Goal: Information Seeking & Learning: Stay updated

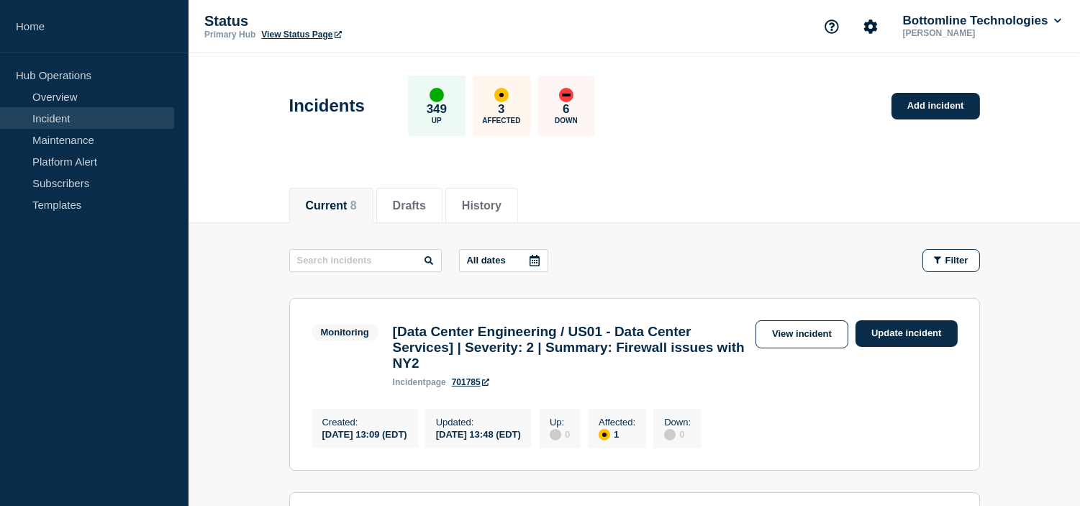
click at [706, 192] on div "Current 8 Drafts History" at bounding box center [634, 197] width 691 height 49
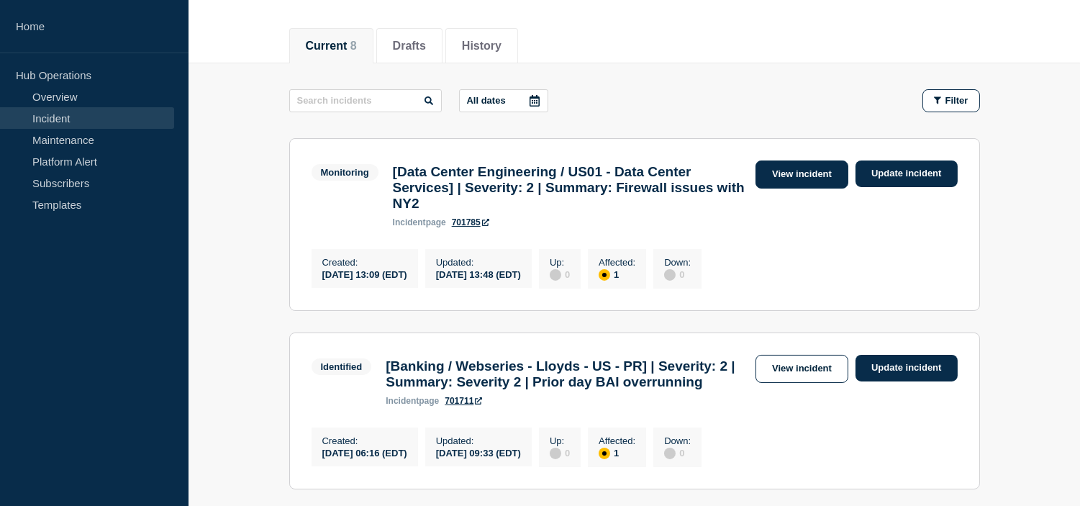
click at [796, 170] on link "View incident" at bounding box center [801, 174] width 93 height 28
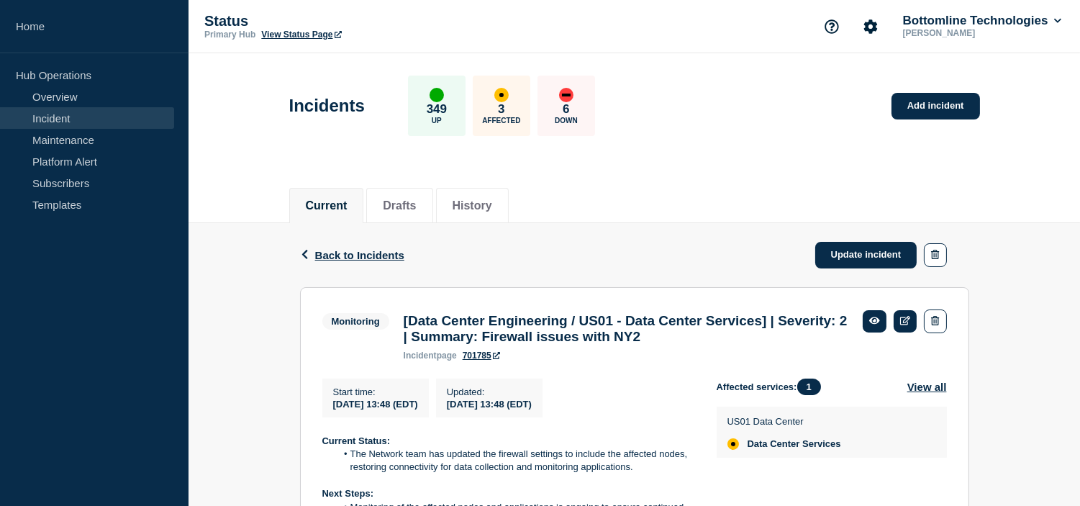
click at [710, 224] on div "Back Back to Incidents Update incident" at bounding box center [634, 255] width 669 height 64
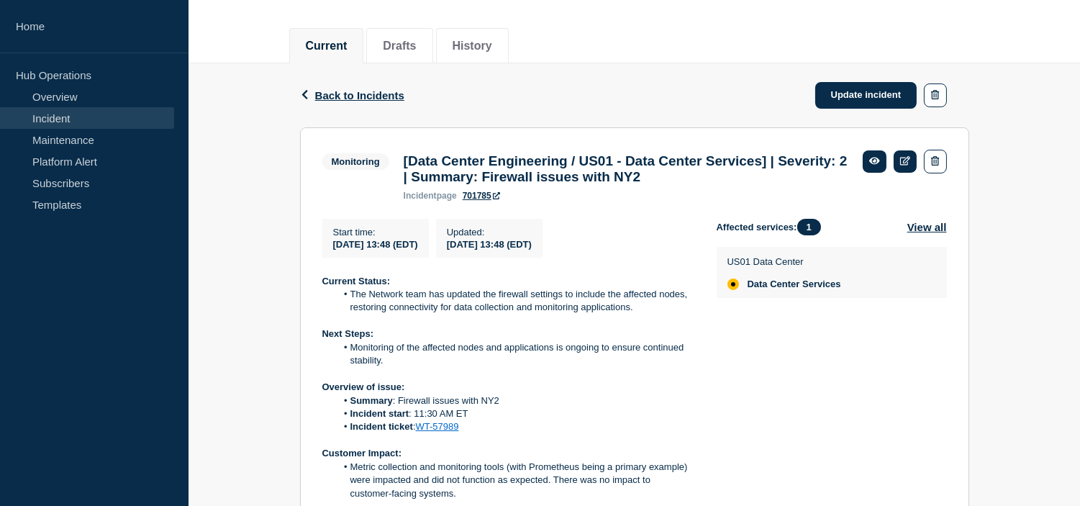
scroll to position [240, 0]
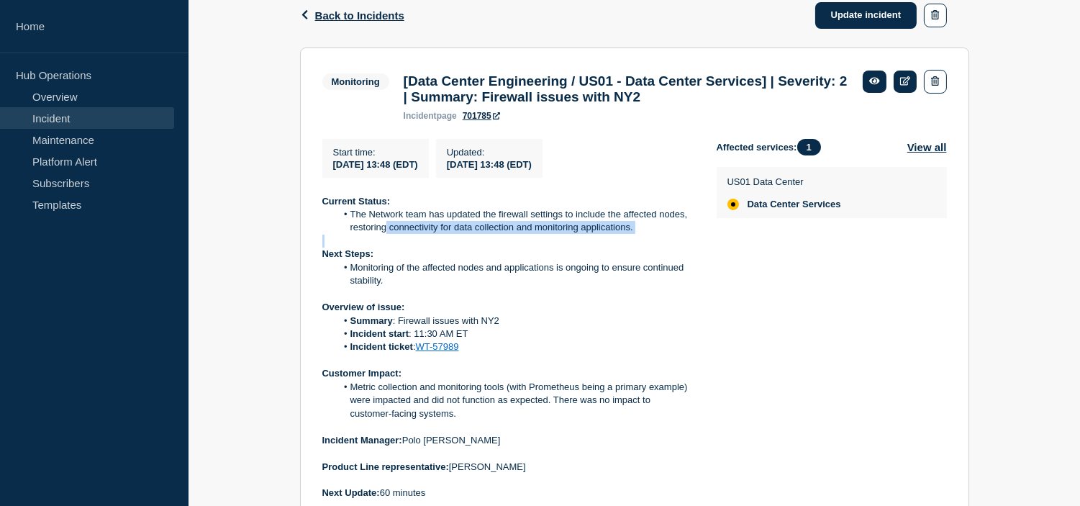
drag, startPoint x: 384, startPoint y: 242, endPoint x: 562, endPoint y: 243, distance: 177.7
click at [561, 243] on div "Current Status: The Network team has updated the firewall settings to include t…" at bounding box center [507, 347] width 371 height 305
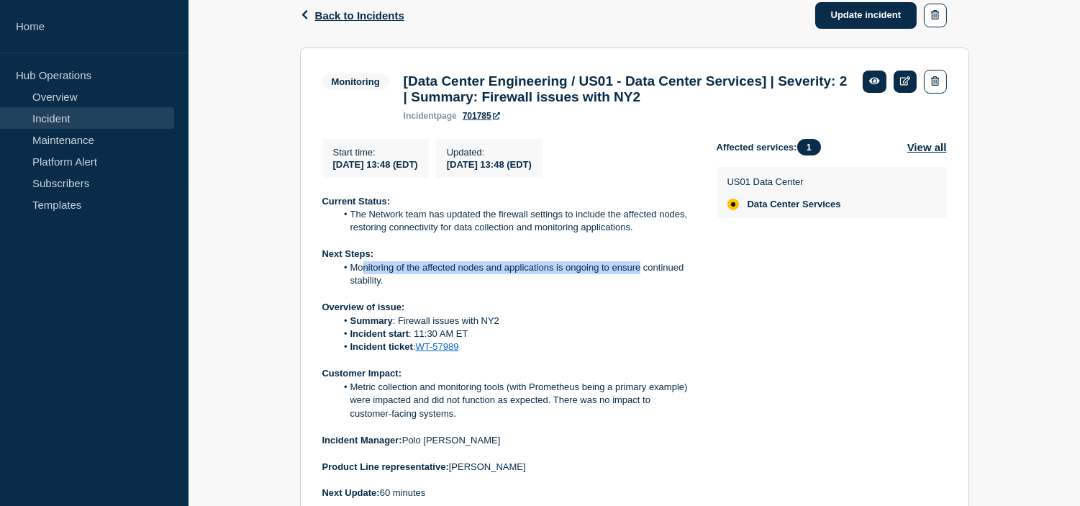
drag, startPoint x: 363, startPoint y: 278, endPoint x: 640, endPoint y: 272, distance: 277.0
click at [640, 272] on li "Monitoring of the affected nodes and applications is ongoing to ensure continue…" at bounding box center [514, 274] width 357 height 27
click at [678, 260] on p "Next Steps:" at bounding box center [507, 253] width 371 height 13
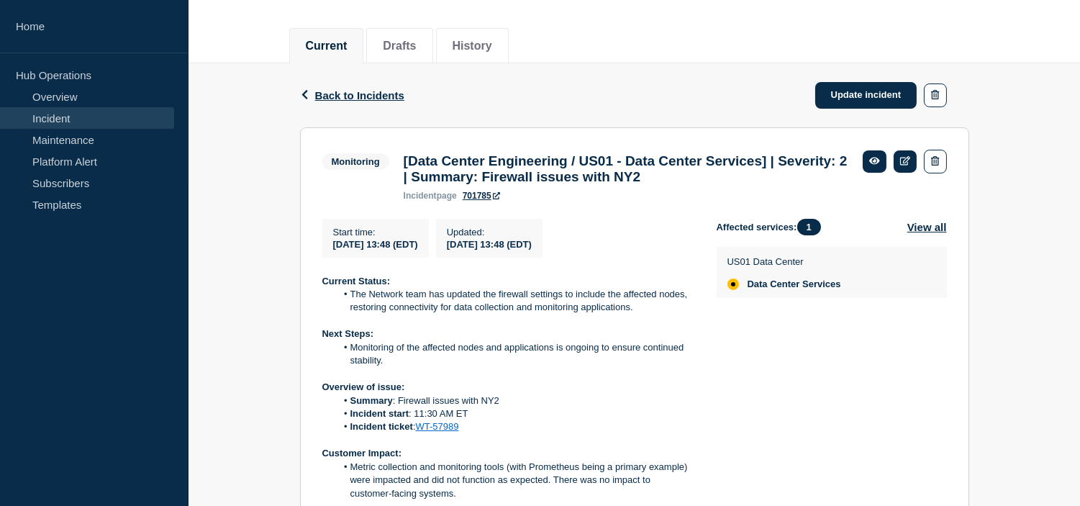
scroll to position [80, 0]
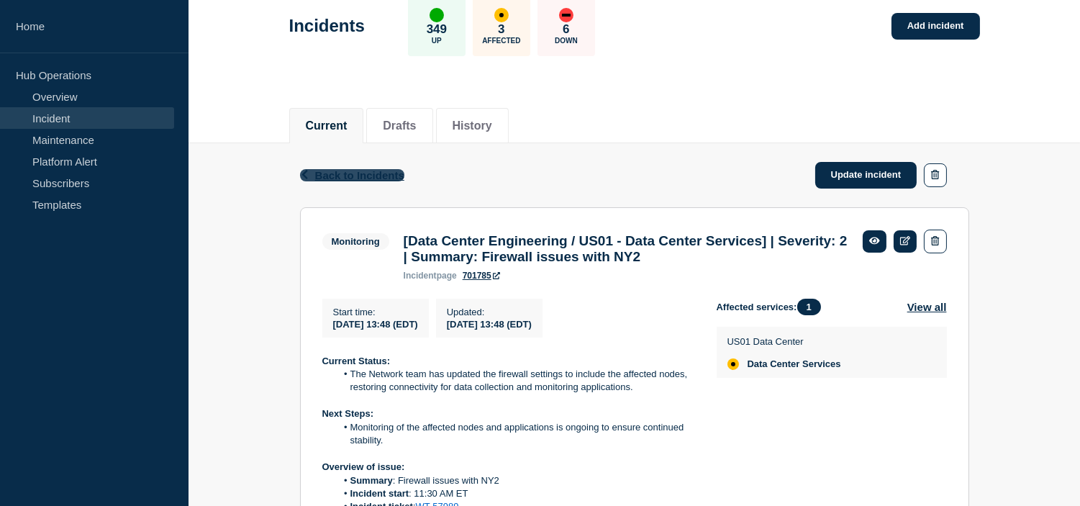
click at [334, 171] on span "Back to Incidents" at bounding box center [359, 175] width 89 height 12
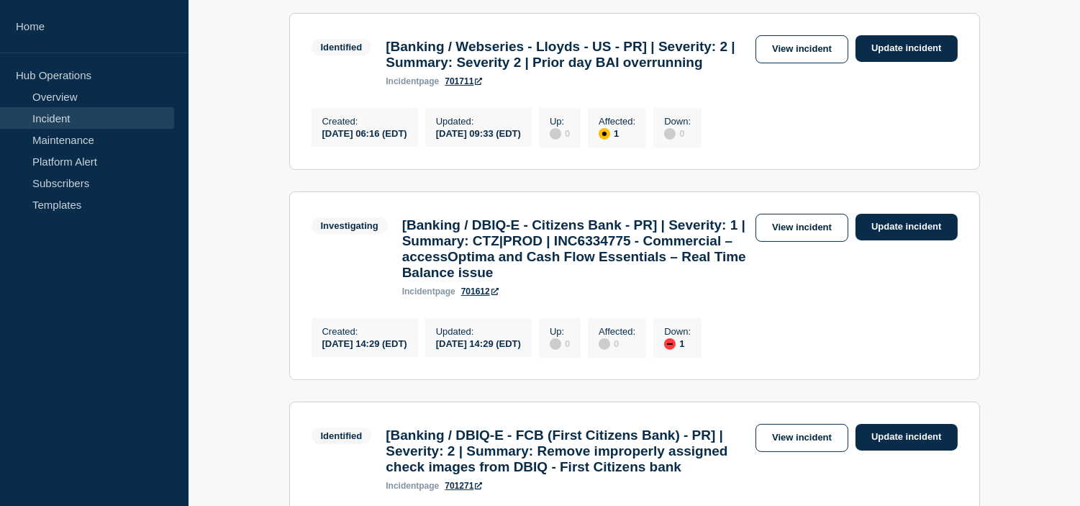
scroll to position [240, 0]
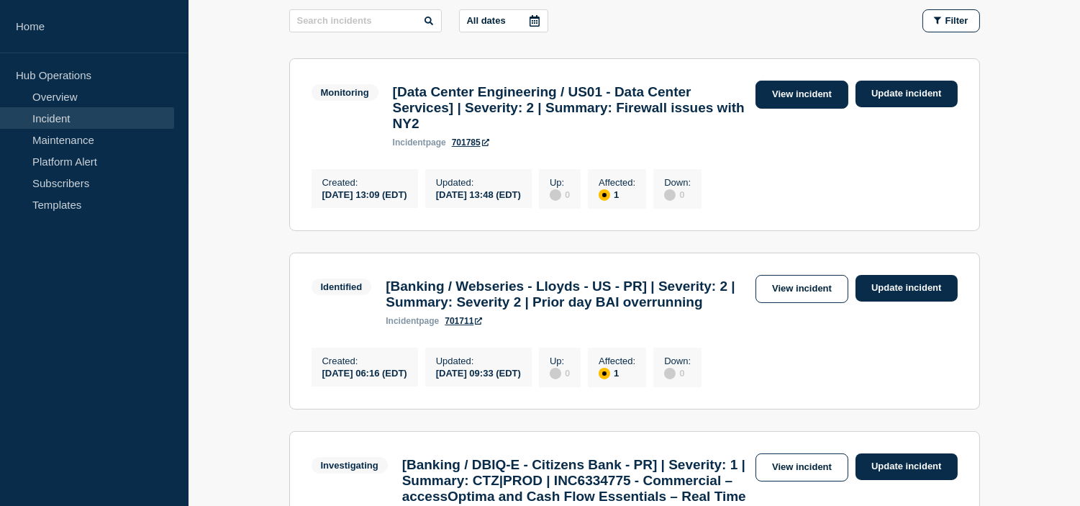
click at [814, 94] on link "View incident" at bounding box center [801, 95] width 93 height 28
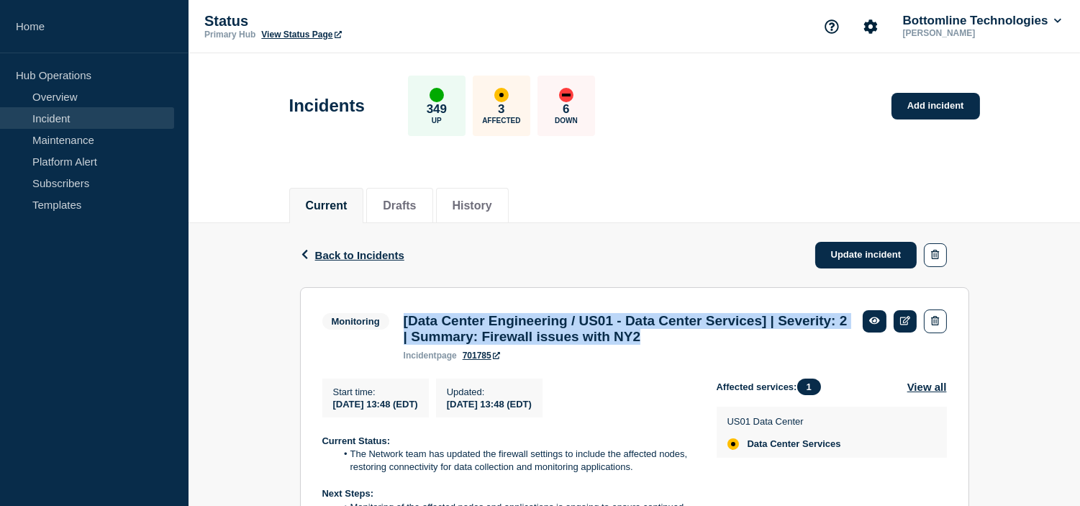
drag, startPoint x: 711, startPoint y: 344, endPoint x: 403, endPoint y: 321, distance: 308.7
click at [404, 321] on h3 "[Data Center Engineering / US01 - Data Center Services] | Severity: 2 | Summary…" at bounding box center [626, 329] width 445 height 32
copy h3 "[Data Center Engineering / US01 - Data Center Services] | Severity: 2 | Summary…"
click at [411, 456] on li "The Network team has updated the firewall settings to include the affected node…" at bounding box center [514, 460] width 357 height 27
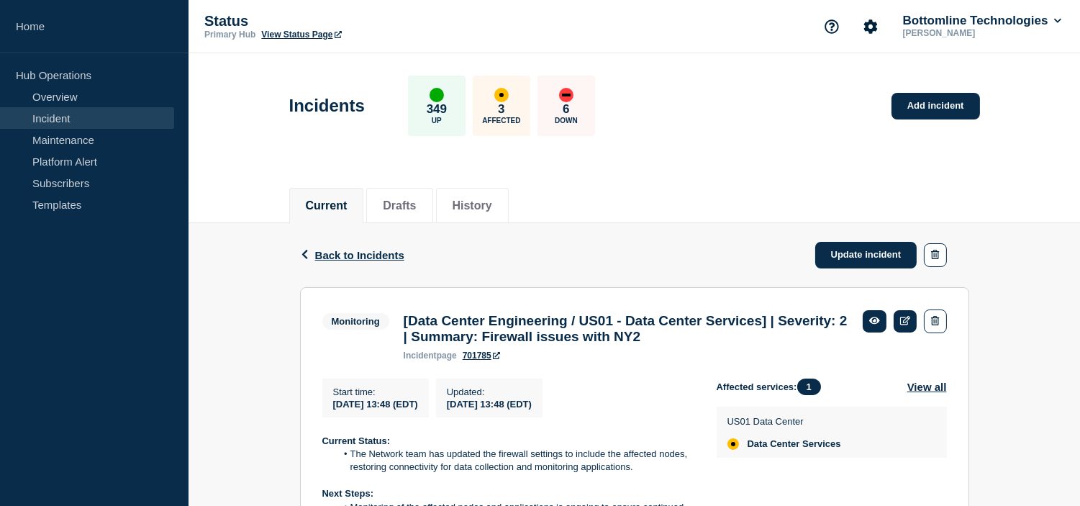
click at [695, 174] on div "Current Drafts History" at bounding box center [634, 197] width 691 height 49
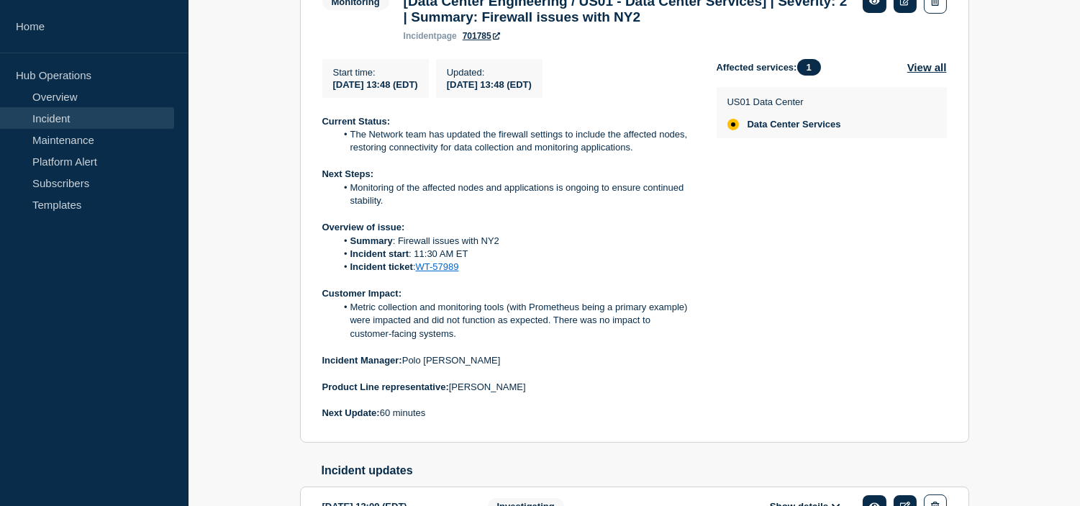
scroll to position [399, 0]
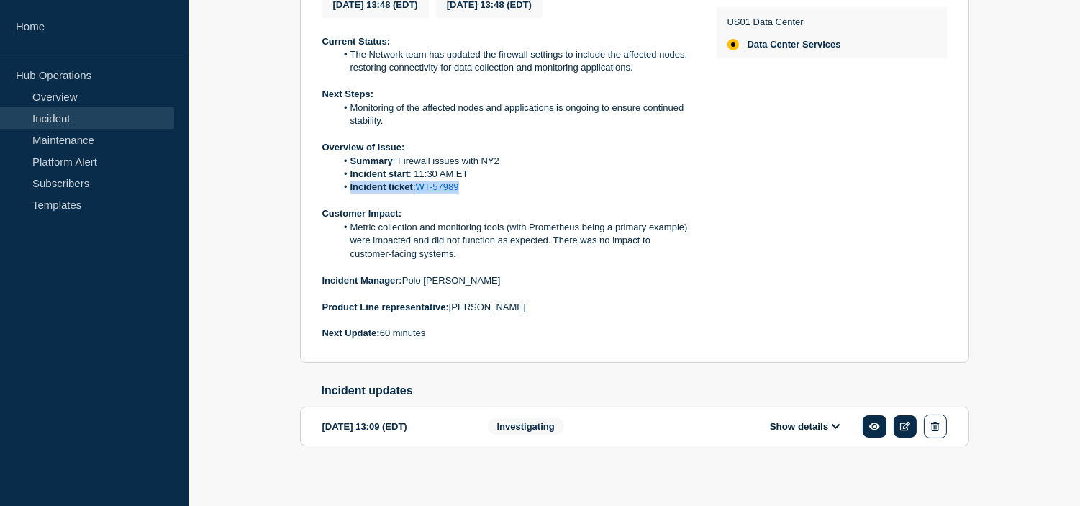
drag, startPoint x: 475, startPoint y: 199, endPoint x: 350, endPoint y: 199, distance: 125.2
click at [350, 193] on li "Incident ticket : WT-57989" at bounding box center [514, 187] width 357 height 13
copy li "Incident ticket : WT-57989"
click at [475, 193] on li "Incident ticket : WT-57989" at bounding box center [514, 187] width 357 height 13
drag, startPoint x: 466, startPoint y: 194, endPoint x: 344, endPoint y: 183, distance: 122.8
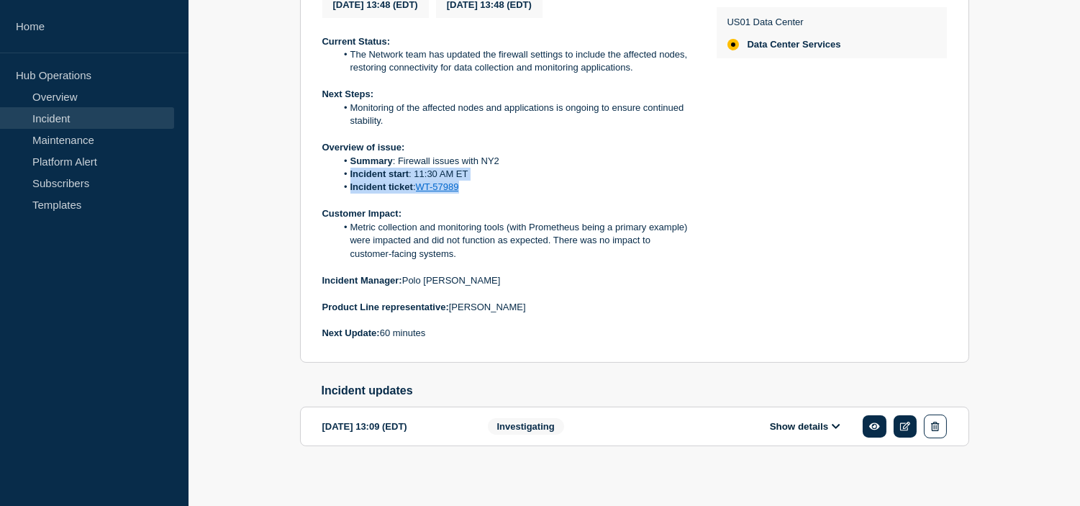
click at [344, 183] on ol "Summary : Firewall issues with NY2 Incident start : 11:30 AM ET Incident ticket…" at bounding box center [507, 175] width 371 height 40
copy ol "Incident start : 11:30 AM ET Incident ticket : WT-57989"
click at [512, 287] on p "Incident Manager: Polo Maramba" at bounding box center [507, 280] width 371 height 13
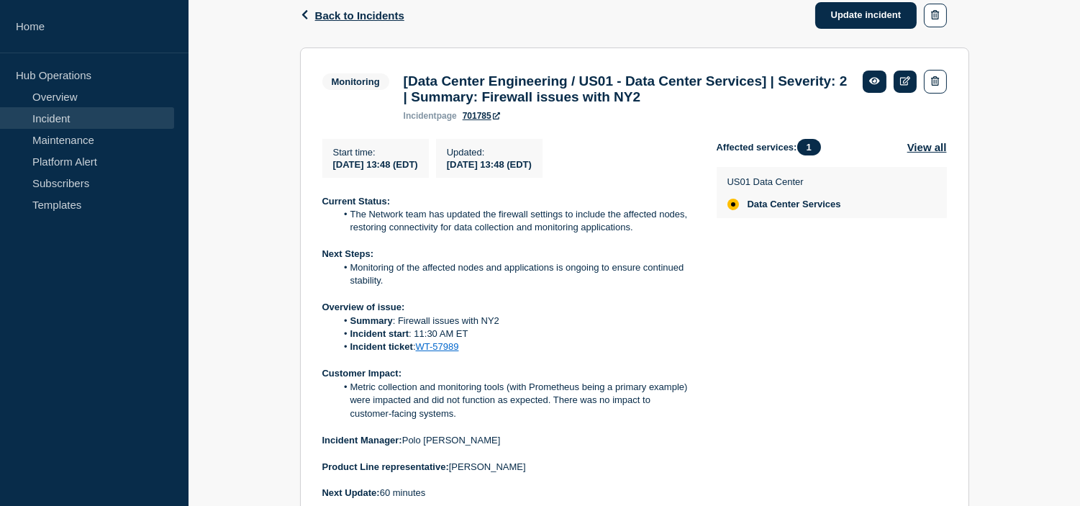
scroll to position [160, 0]
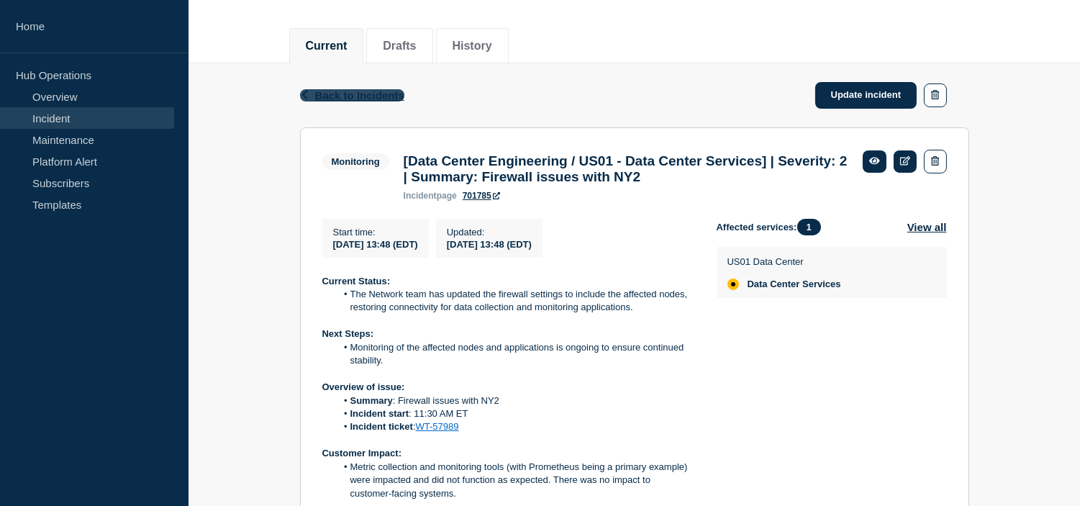
click at [344, 92] on span "Back to Incidents" at bounding box center [359, 95] width 89 height 12
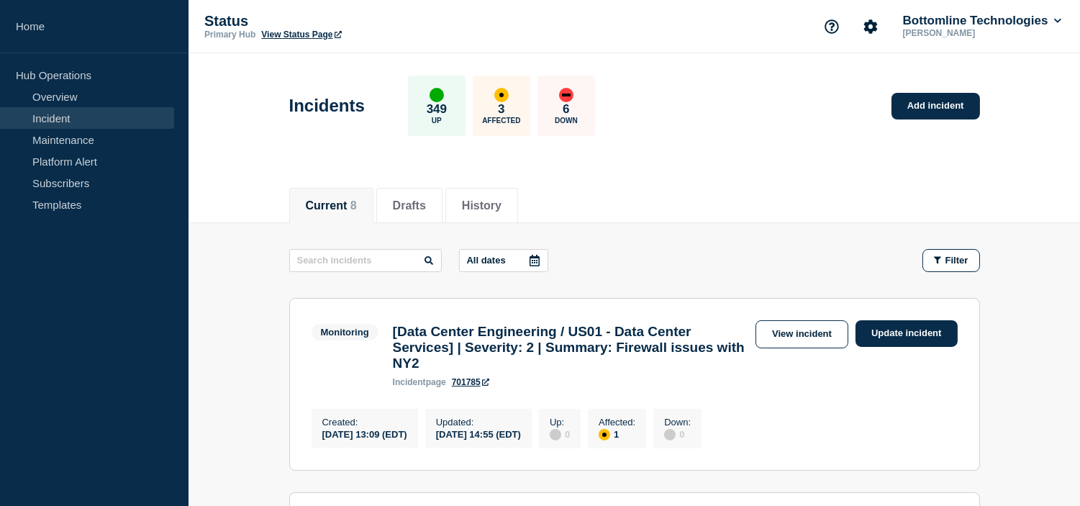
click at [680, 260] on div "All dates Filter" at bounding box center [634, 260] width 691 height 23
click at [692, 203] on div "Current 8 Drafts History" at bounding box center [634, 197] width 691 height 49
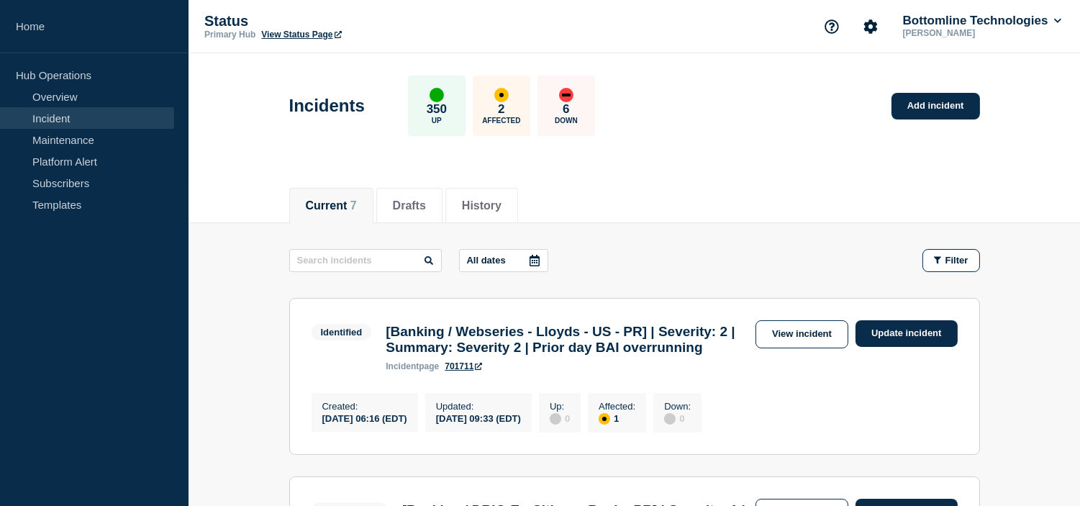
scroll to position [160, 0]
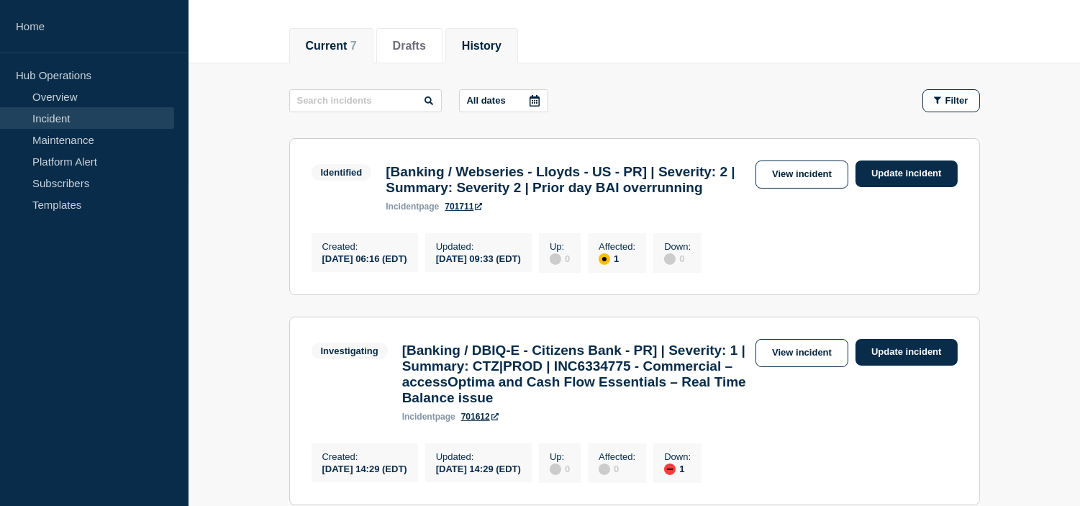
click at [501, 40] on button "History" at bounding box center [482, 46] width 40 height 13
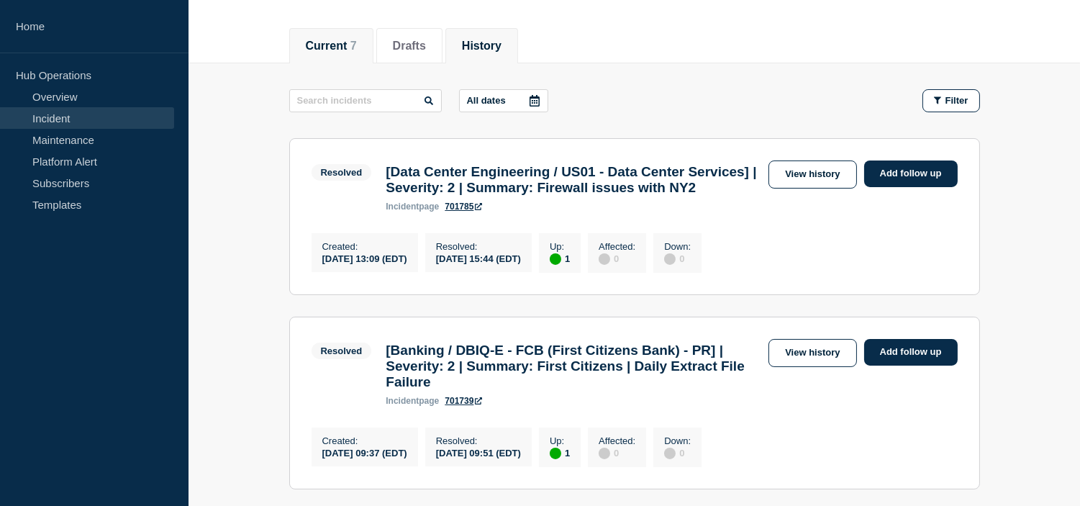
click at [292, 36] on li "Current 7" at bounding box center [331, 45] width 84 height 35
